Goal: Task Accomplishment & Management: Use online tool/utility

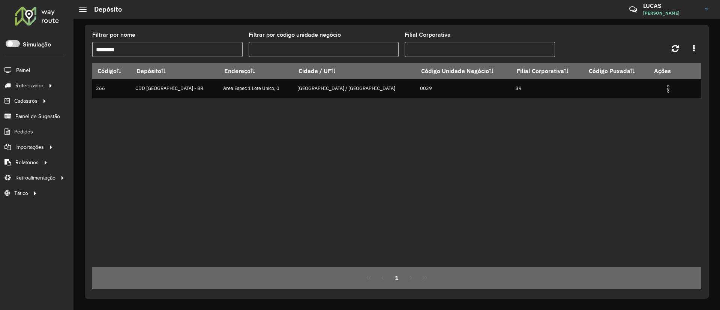
click at [293, 168] on div "Código Depósito Endereço Cidade / UF Código Unidade Negócio Filial Corporativa …" at bounding box center [396, 165] width 609 height 204
click at [89, 92] on link "Entregas" at bounding box center [125, 85] width 92 height 15
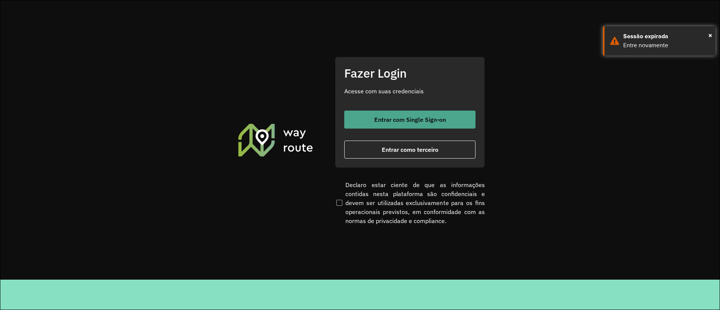
click at [388, 117] on span "Entrar com Single Sign-on" at bounding box center [410, 120] width 72 height 6
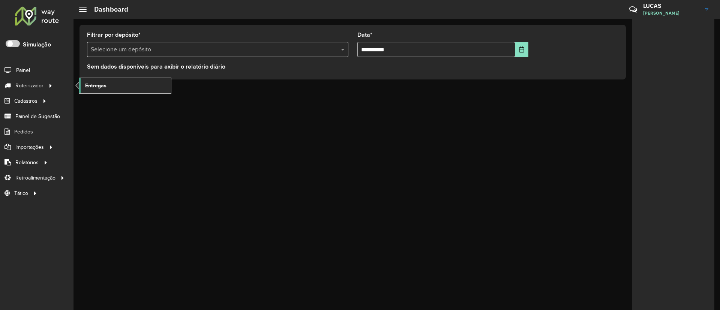
click at [103, 86] on span "Entregas" at bounding box center [95, 86] width 21 height 8
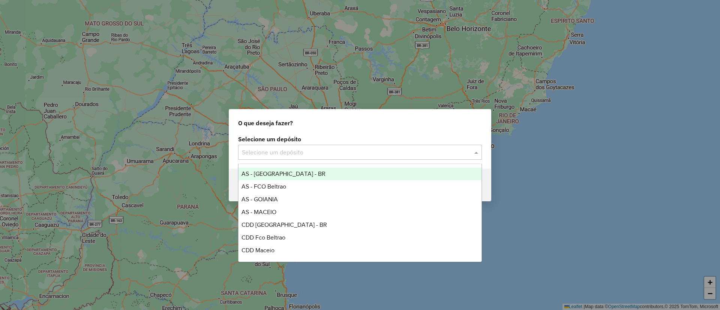
click at [256, 158] on div "Selecione um depósito" at bounding box center [360, 152] width 244 height 15
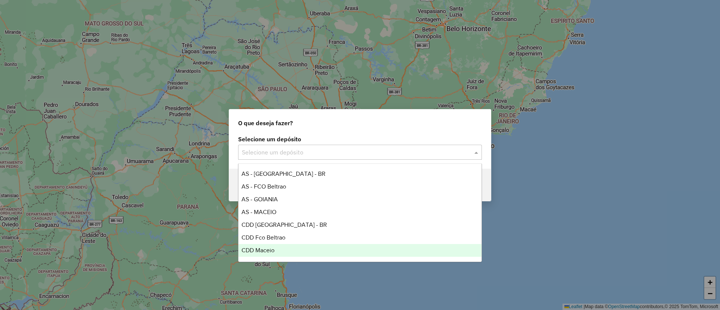
click at [275, 249] on span "CDD Maceio" at bounding box center [258, 250] width 33 height 6
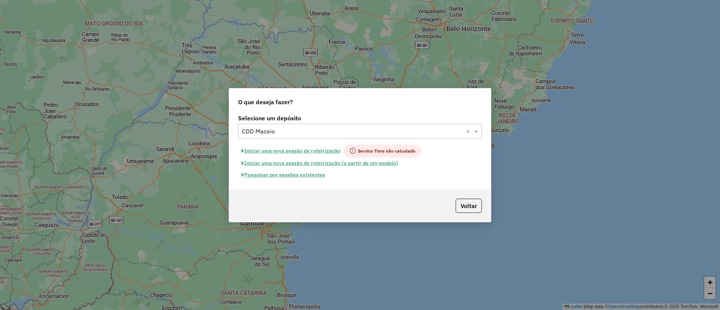
click at [289, 174] on button "Pesquisar por sessões existentes" at bounding box center [283, 175] width 90 height 12
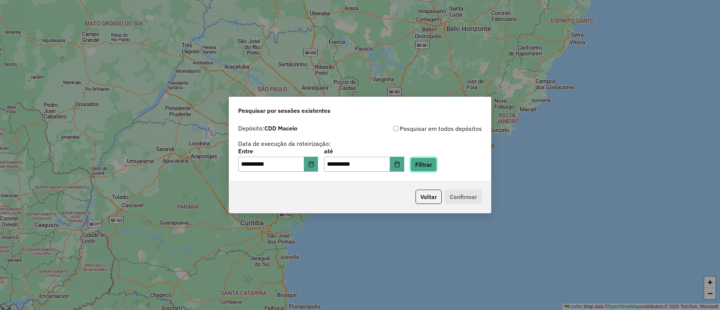
click at [424, 161] on button "Filtrar" at bounding box center [423, 165] width 27 height 14
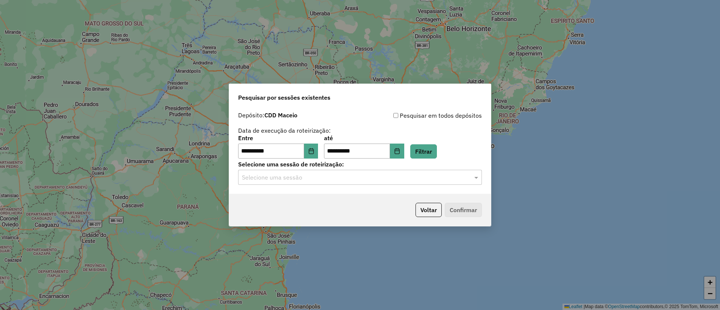
click at [281, 181] on input "text" at bounding box center [352, 177] width 221 height 9
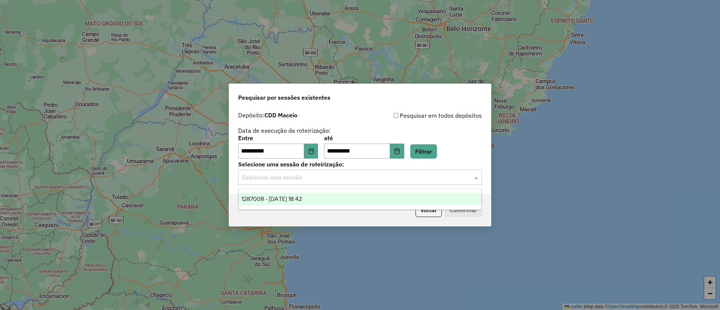
click at [283, 196] on span "1287008 - 02/10/2025 18:42" at bounding box center [272, 199] width 60 height 6
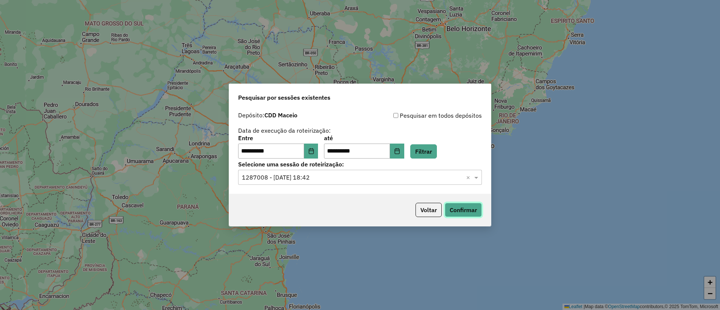
click at [465, 210] on button "Confirmar" at bounding box center [463, 210] width 37 height 14
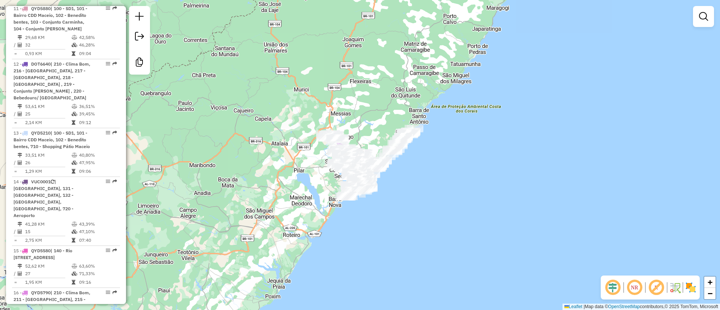
scroll to position [985, 0]
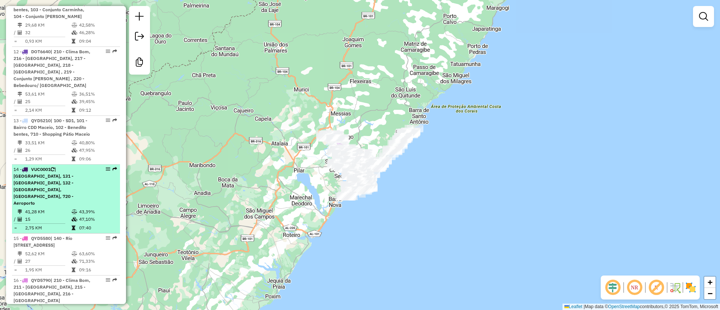
click at [64, 216] on td "15" at bounding box center [48, 220] width 47 height 8
select select "**********"
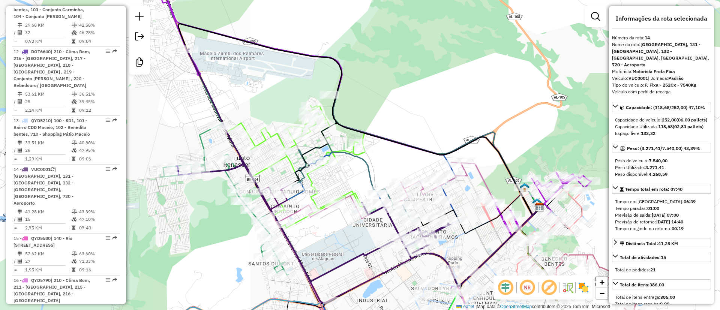
click at [637, 75] on strong "VUC0001" at bounding box center [639, 78] width 20 height 6
copy strong "VUC0001"
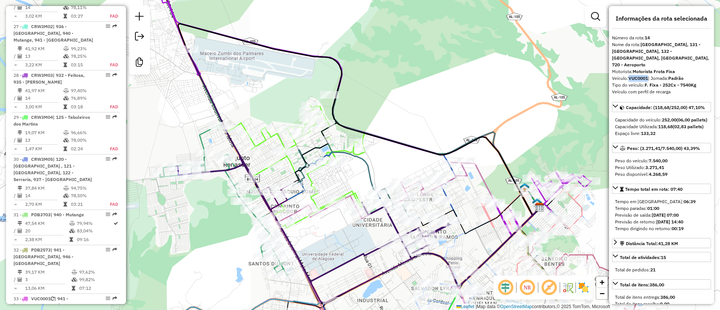
scroll to position [1875, 0]
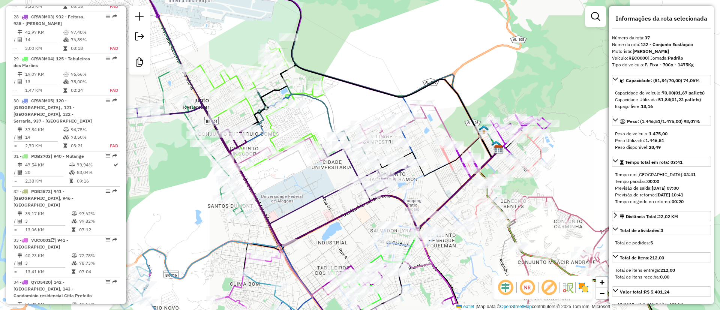
click at [641, 58] on strong "REC0000" at bounding box center [638, 58] width 19 height 6
copy strong "REC0000"
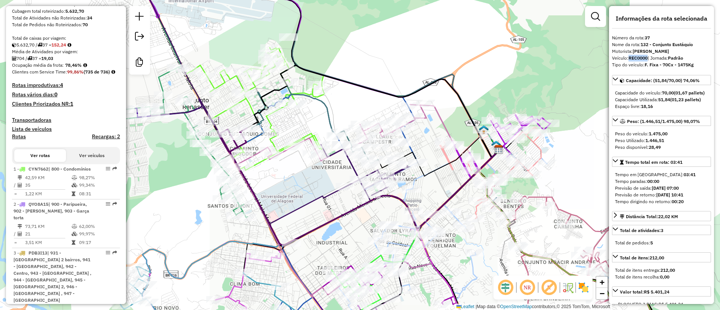
scroll to position [154, 0]
click at [108, 142] on h4 "Recargas: 2" at bounding box center [106, 138] width 28 height 6
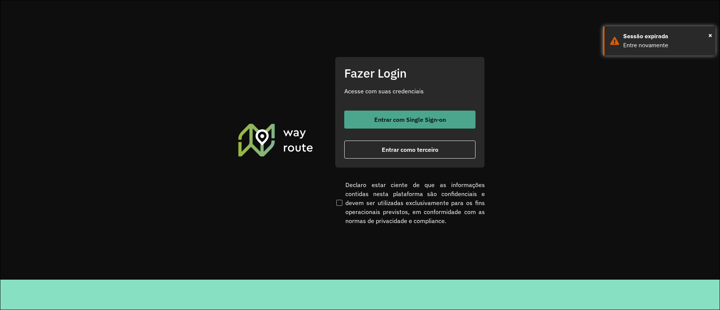
click at [363, 120] on button "Entrar com Single Sign-on" at bounding box center [409, 120] width 131 height 18
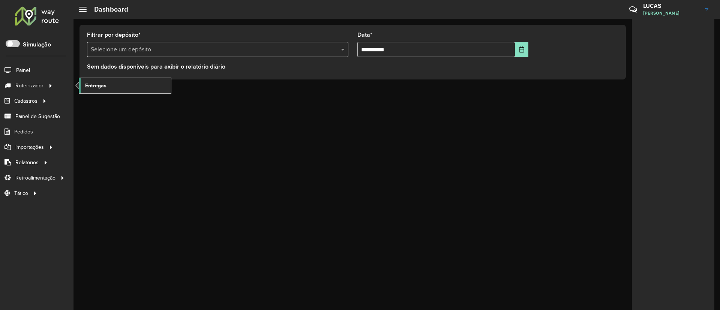
click at [91, 84] on span "Entregas" at bounding box center [95, 86] width 21 height 8
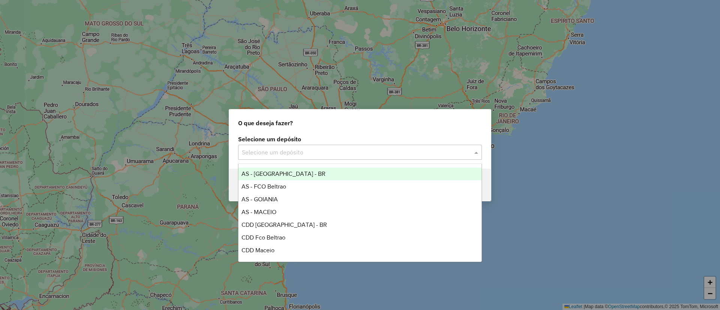
click at [305, 153] on input "text" at bounding box center [352, 152] width 221 height 9
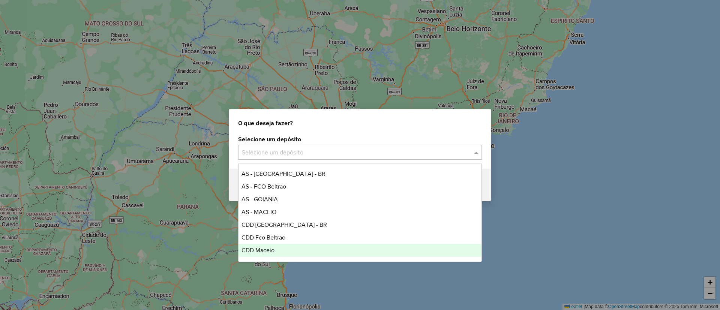
click at [278, 253] on div "CDD Maceio" at bounding box center [360, 250] width 243 height 13
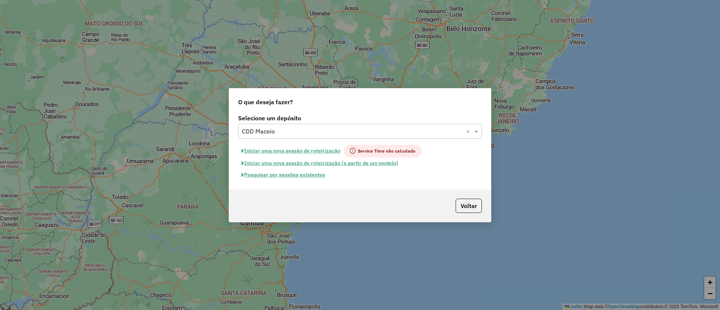
click at [296, 174] on button "Pesquisar por sessões existentes" at bounding box center [283, 175] width 90 height 12
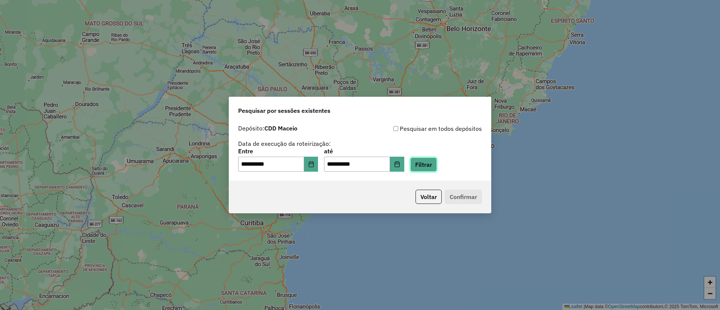
click at [430, 164] on button "Filtrar" at bounding box center [423, 165] width 27 height 14
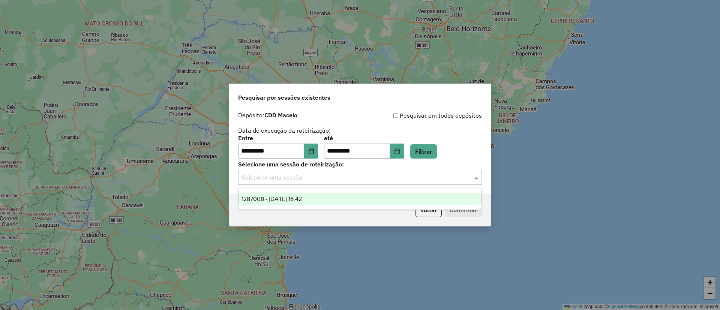
click at [310, 183] on div "Selecione uma sessão" at bounding box center [360, 177] width 244 height 15
click at [302, 200] on span "1287008 - 02/10/2025 18:42" at bounding box center [272, 199] width 60 height 6
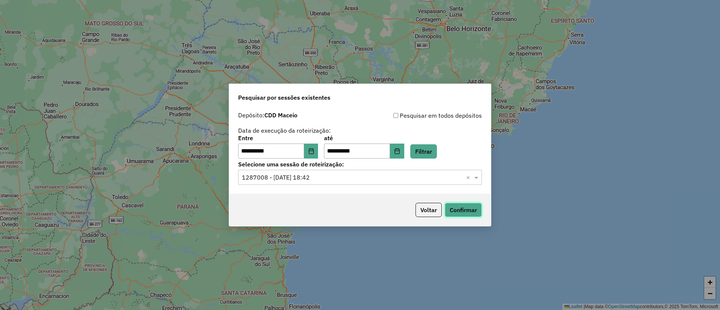
click at [471, 212] on button "Confirmar" at bounding box center [463, 210] width 37 height 14
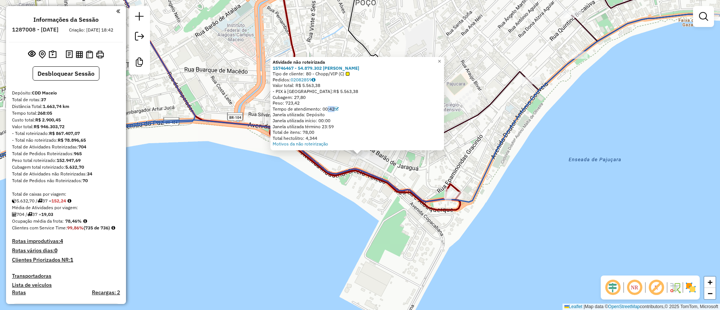
drag, startPoint x: 327, startPoint y: 109, endPoint x: 333, endPoint y: 109, distance: 6.0
click at [333, 109] on div "Tempo de atendimento: 00:42" at bounding box center [357, 109] width 169 height 6
click at [487, 141] on div "Atividade não roteirizada 15746467 - 54.879.302 [PERSON_NAME] Tipo de cliente: …" at bounding box center [360, 155] width 720 height 310
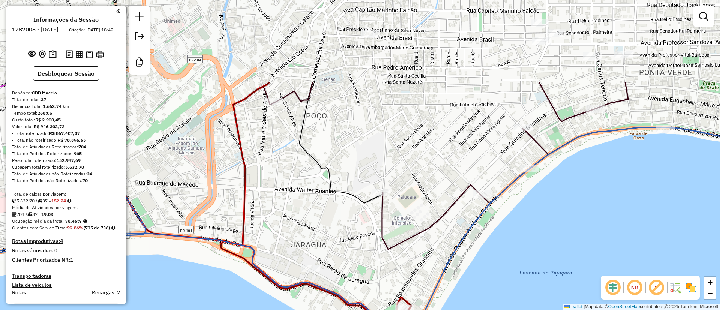
drag, startPoint x: 482, startPoint y: 74, endPoint x: 422, endPoint y: 188, distance: 129.4
click at [422, 188] on div "Janela de atendimento Grade de atendimento Capacidade Transportadoras Veículos …" at bounding box center [360, 155] width 720 height 310
